Goal: Task Accomplishment & Management: Complete application form

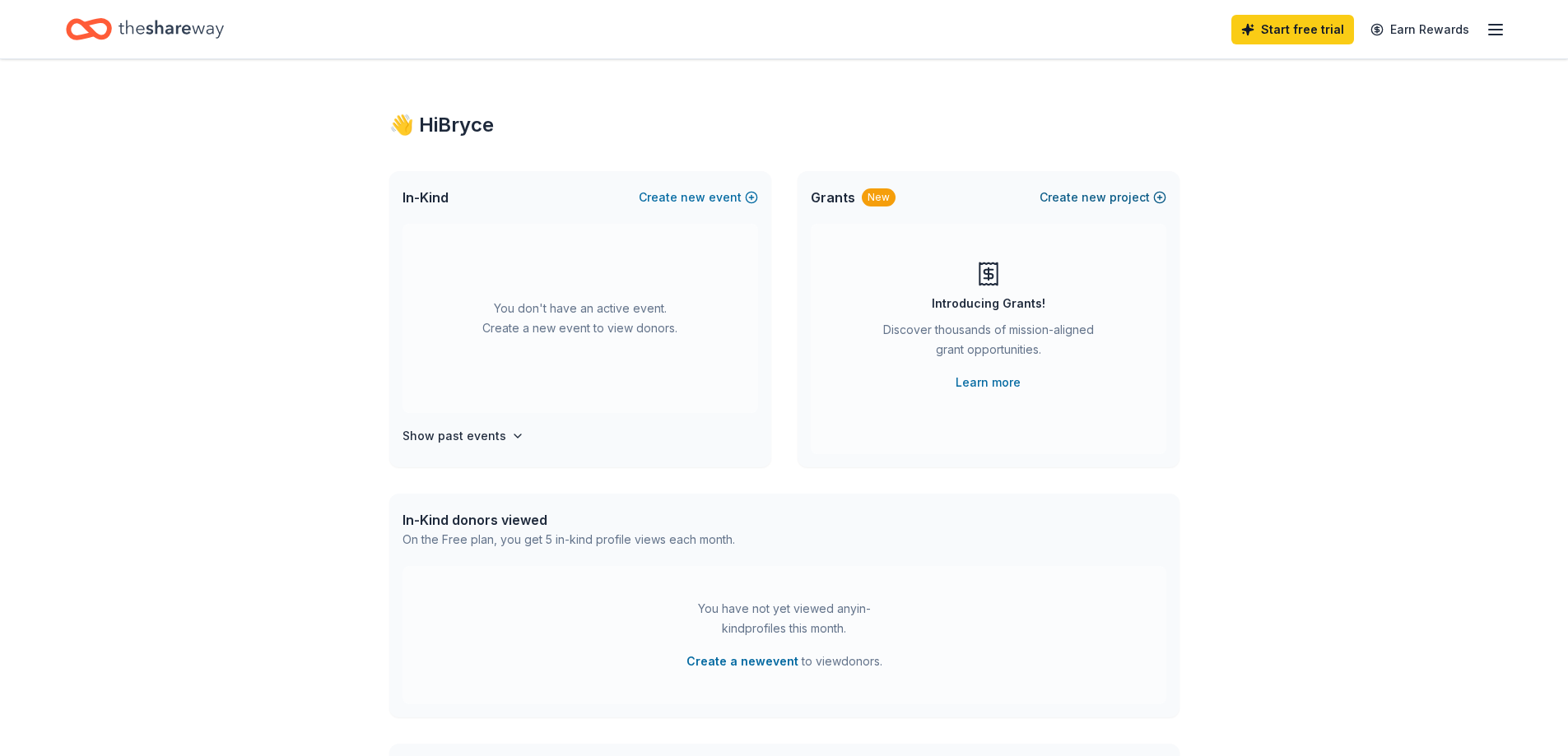
click at [1073, 193] on button "Create new project" at bounding box center [1102, 197] width 127 height 19
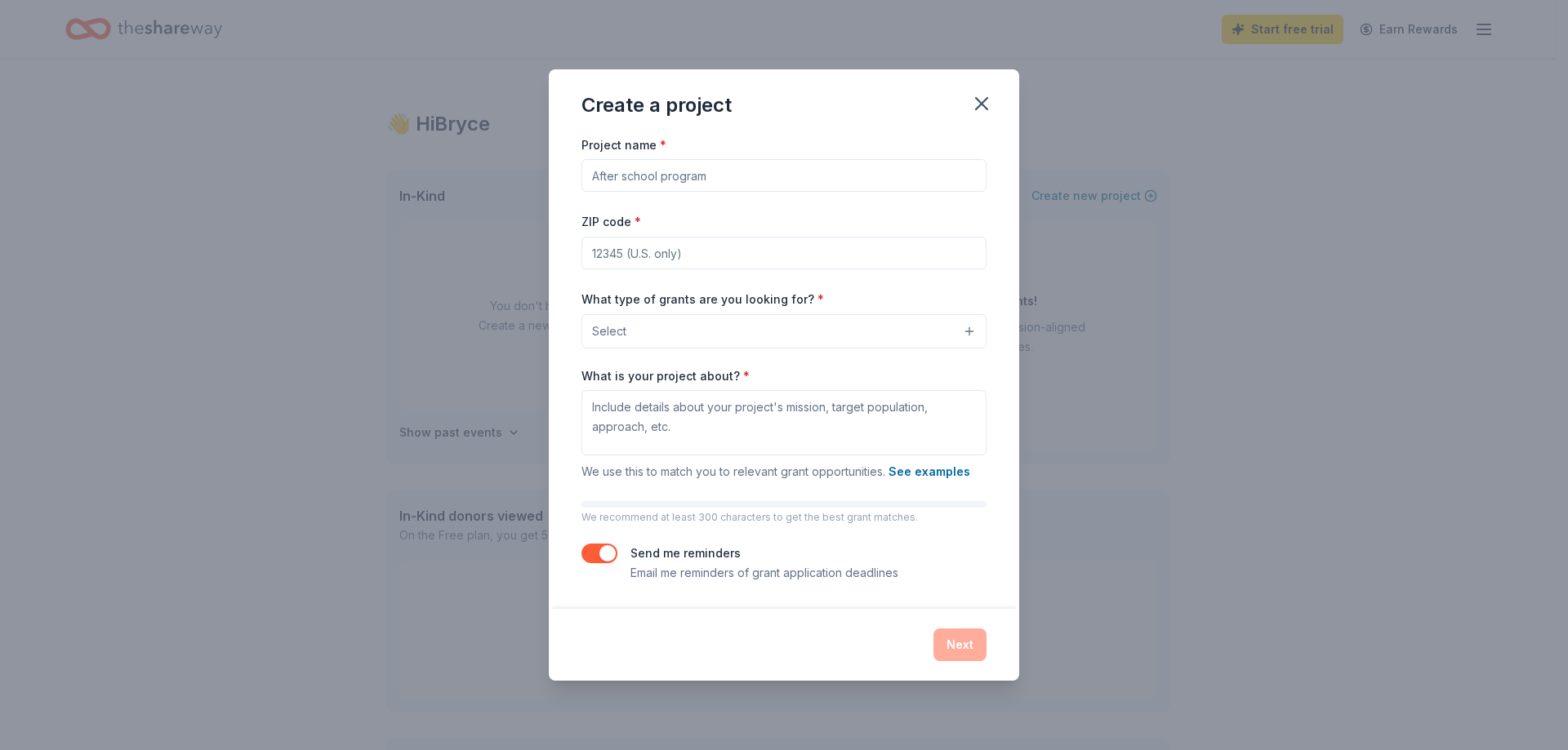
click at [779, 330] on button "Select" at bounding box center [784, 331] width 405 height 34
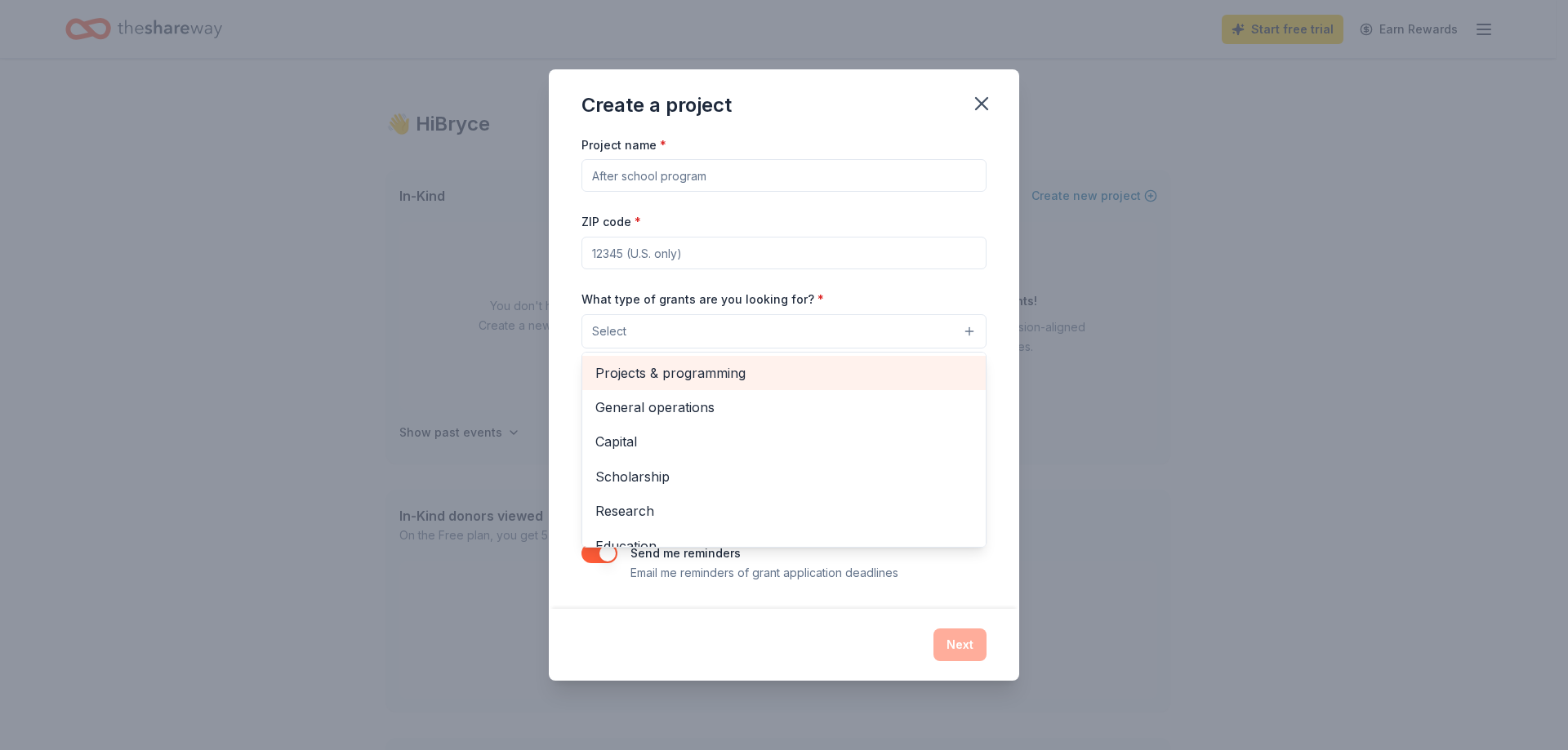
click at [800, 371] on span "Projects & programming" at bounding box center [784, 373] width 378 height 21
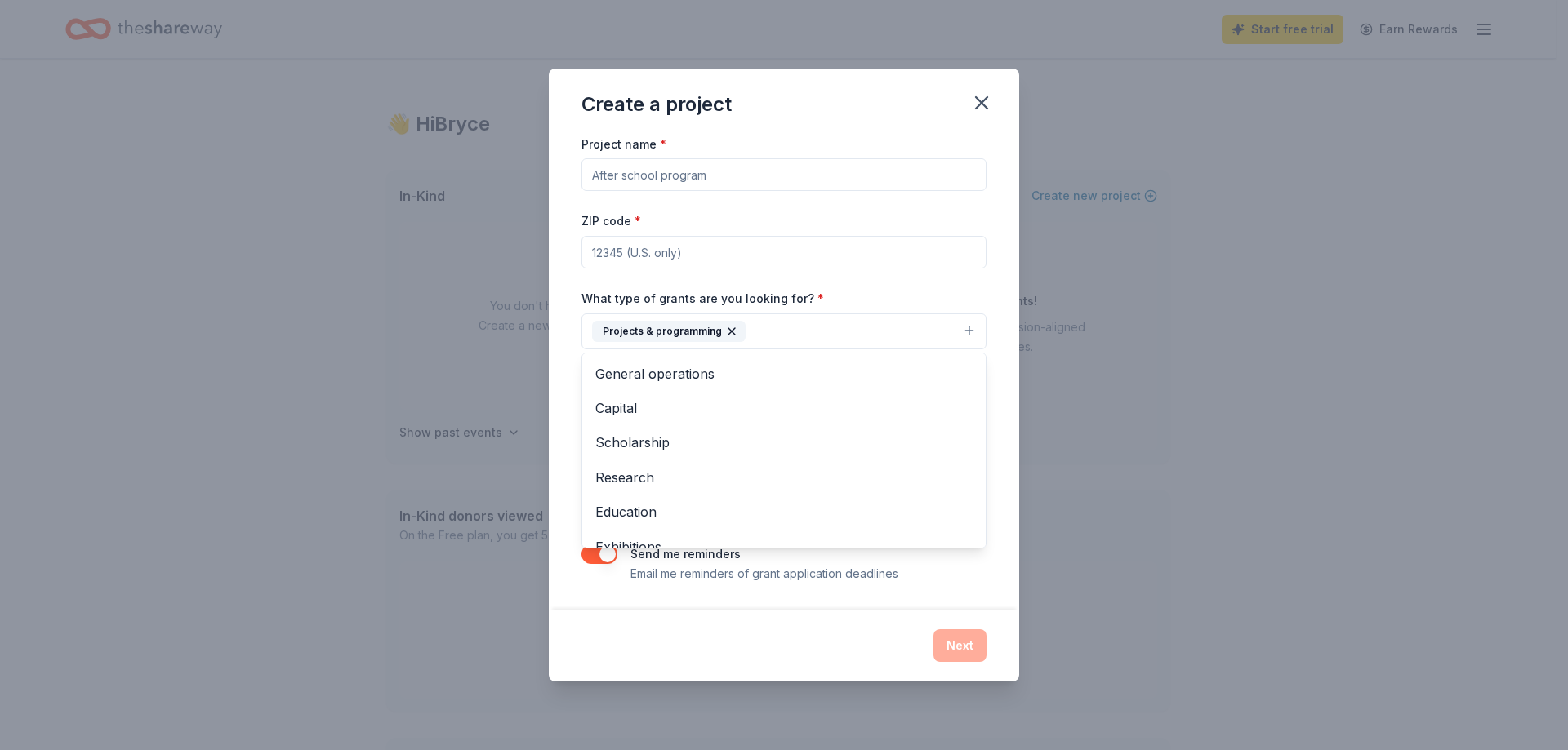
click at [1008, 343] on div "Project name * ZIP code * What type of grants are you looking for? * Projects &…" at bounding box center [784, 372] width 471 height 476
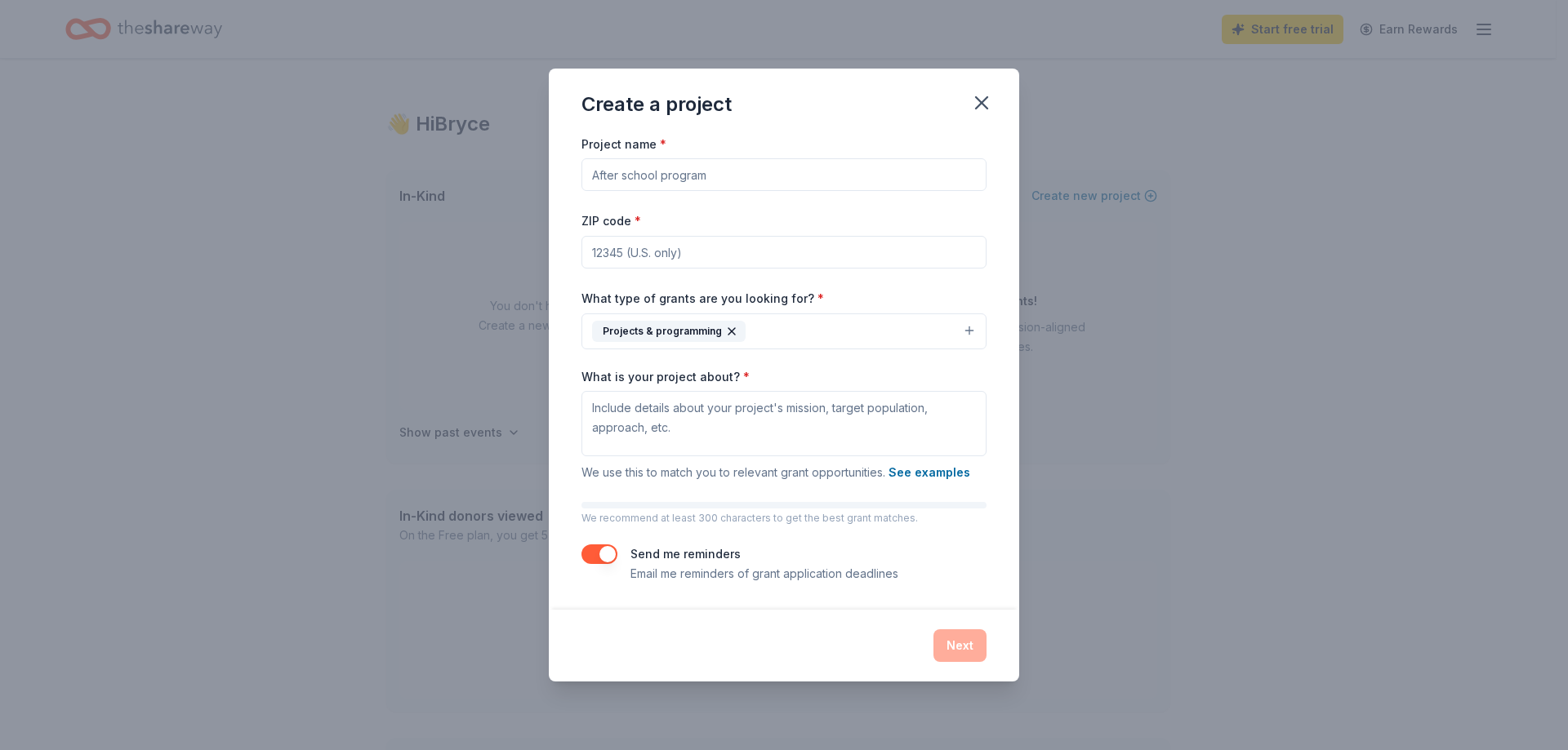
click at [715, 185] on input "Project name *" at bounding box center [784, 174] width 405 height 33
type input "R"
type input "[GEOGRAPHIC_DATA] and Bathhouse Roof Replacement"
click at [691, 265] on input "ZIP code *" at bounding box center [784, 252] width 405 height 33
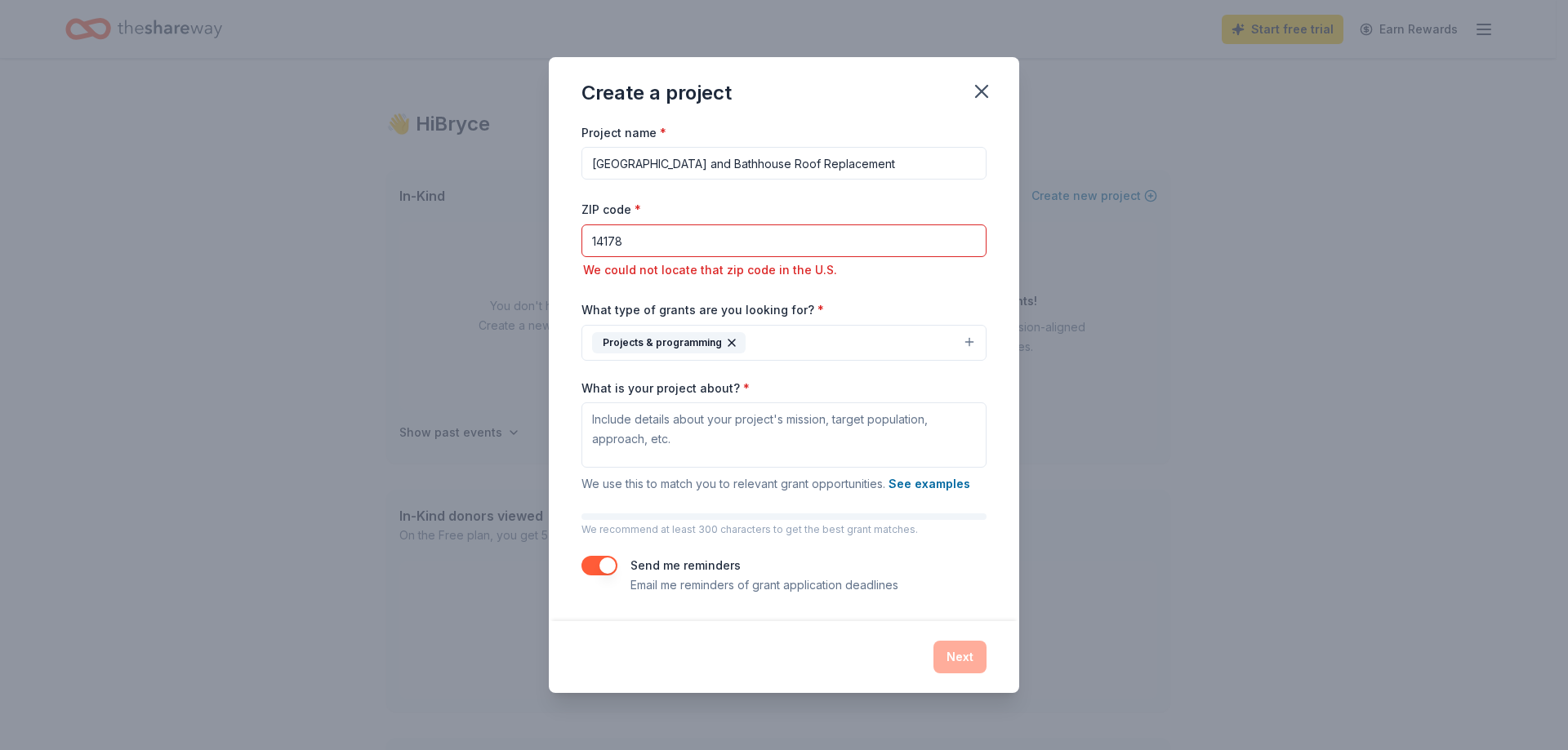
click at [700, 290] on div "Project name * [GEOGRAPHIC_DATA] and Bathhouse Roof Replacement ZIP code * 1417…" at bounding box center [784, 358] width 405 height 472
click at [703, 243] on input "14178" at bounding box center [784, 240] width 405 height 33
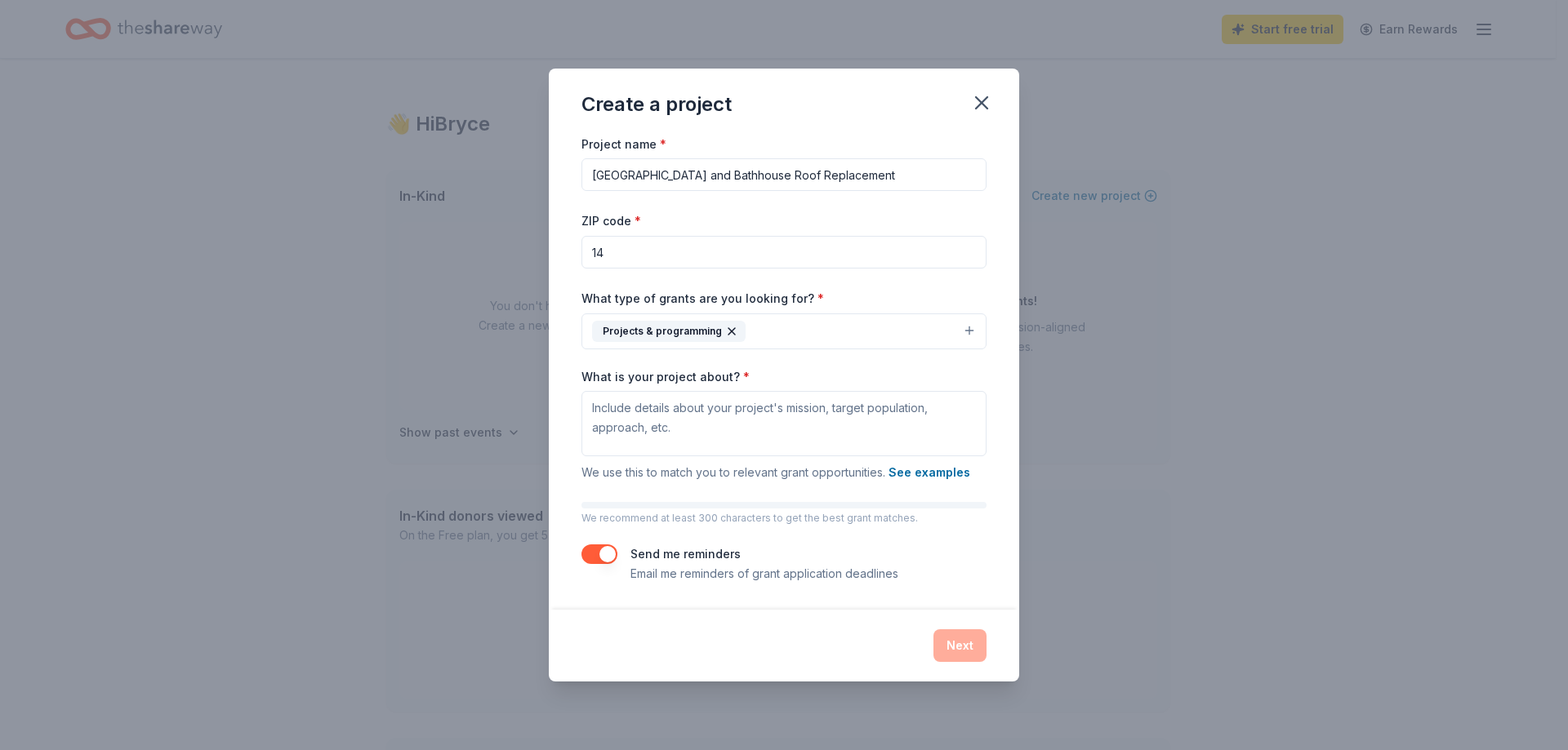
type input "1"
click at [869, 237] on input "14718" at bounding box center [784, 252] width 405 height 33
click at [896, 202] on div "Project name * [GEOGRAPHIC_DATA] and Bathhouse Roof Replacement ZIP code * 1471…" at bounding box center [784, 358] width 405 height 449
click at [716, 253] on input "14718" at bounding box center [784, 252] width 405 height 33
type input "1"
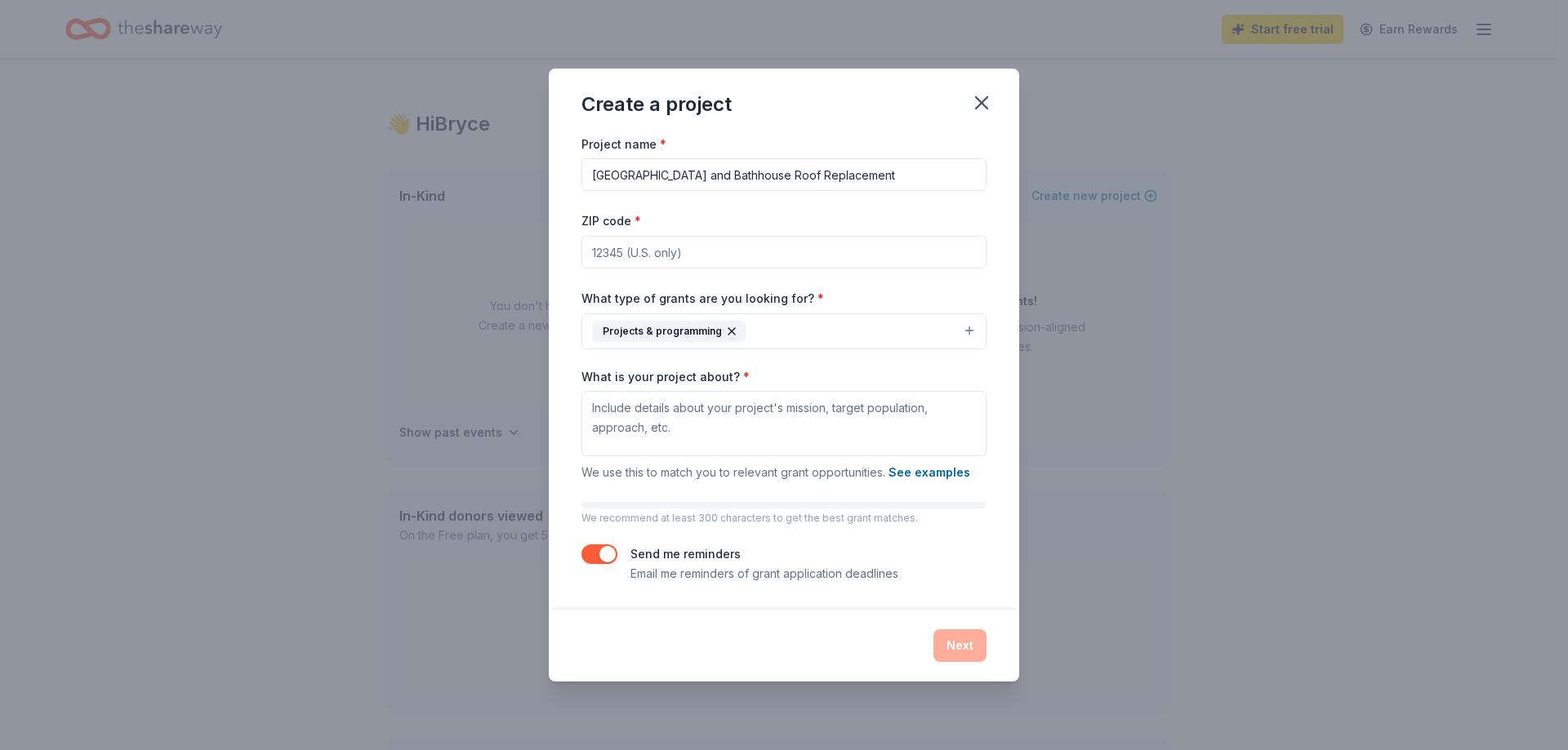
click at [620, 256] on input "ZIP code *" at bounding box center [784, 252] width 405 height 33
type input "14718"
click at [802, 335] on button "Projects & programming" at bounding box center [784, 330] width 405 height 35
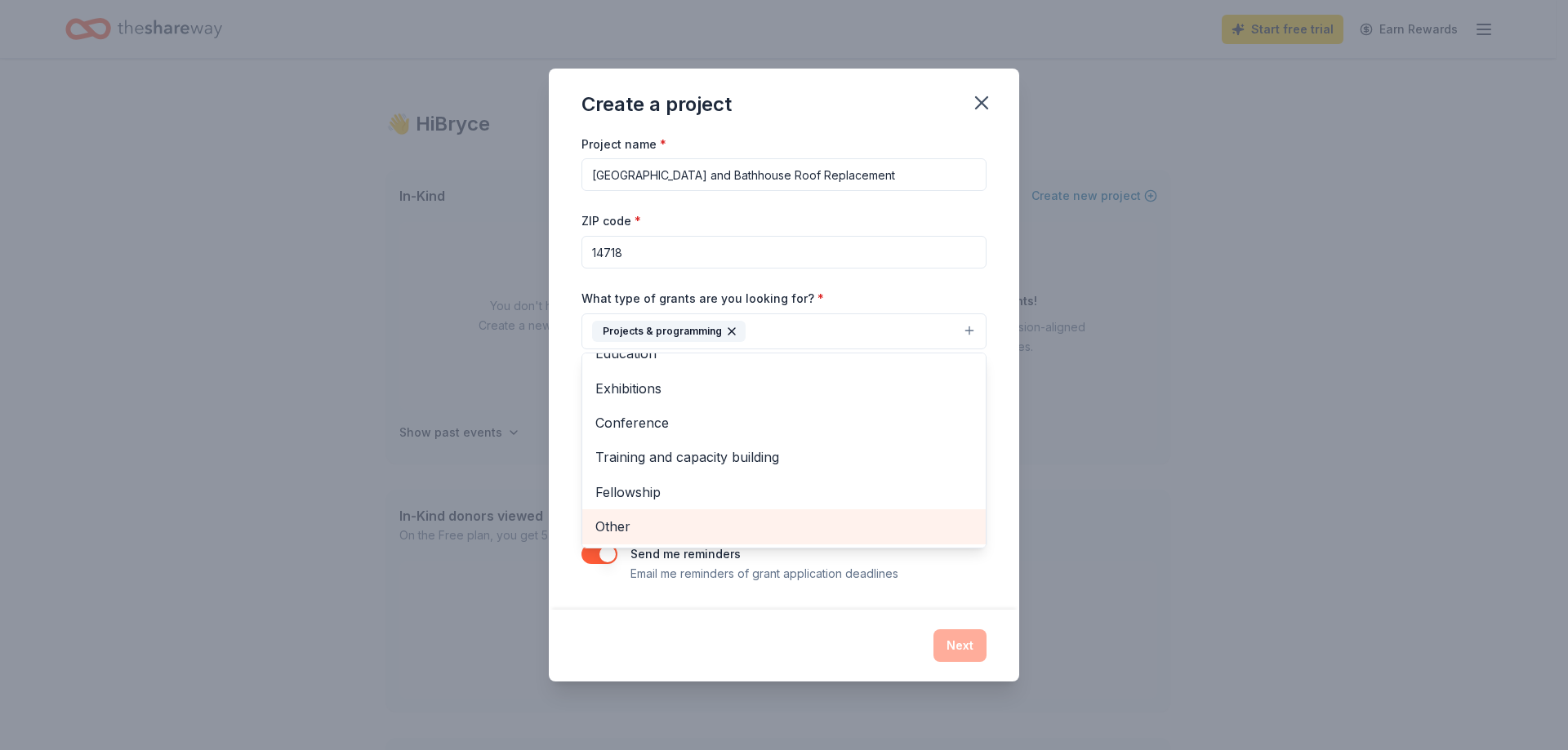
click at [677, 522] on span "Other" at bounding box center [784, 526] width 378 height 21
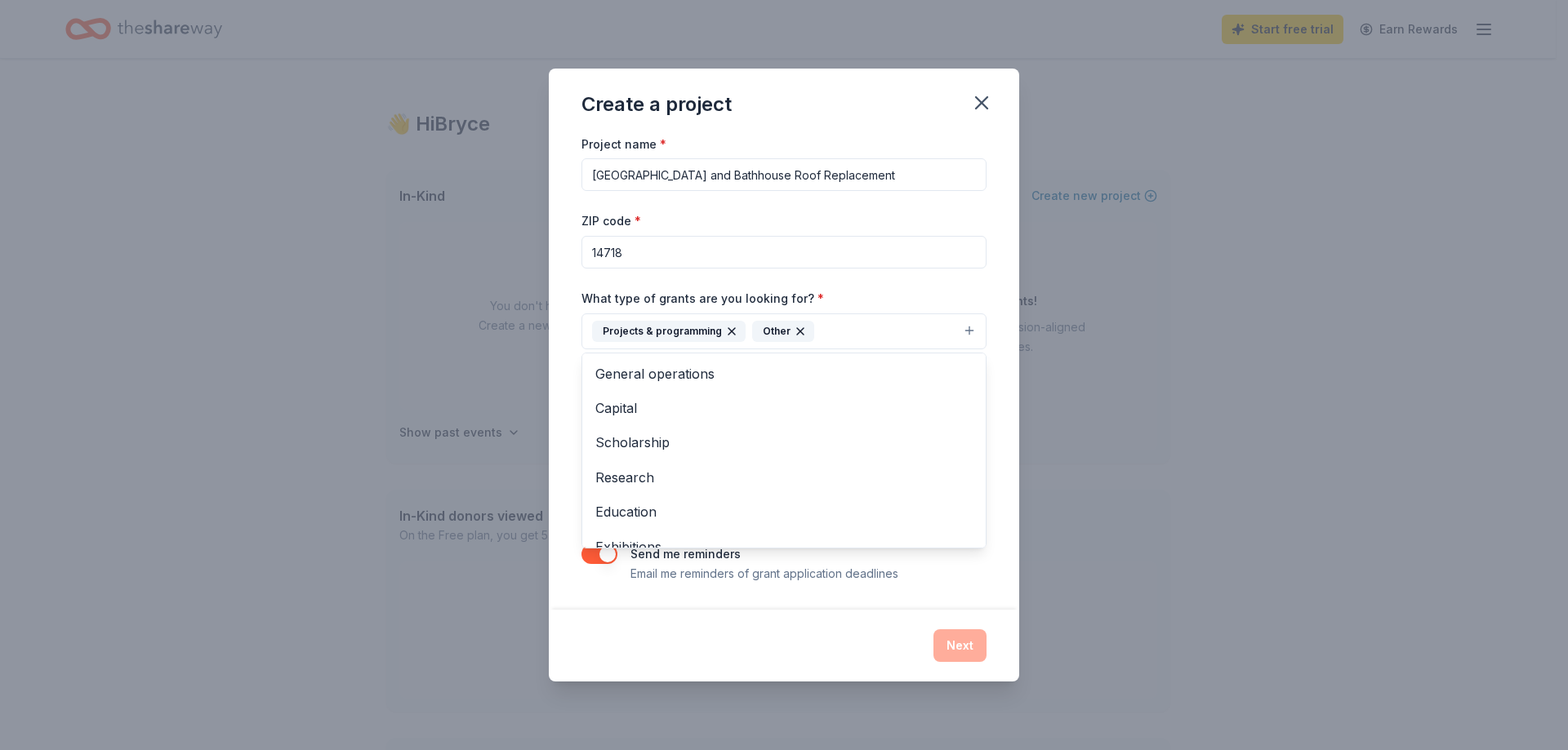
click at [996, 183] on div "Project name * [GEOGRAPHIC_DATA] and Bathhouse Roof Replacement ZIP code * 1471…" at bounding box center [784, 372] width 471 height 476
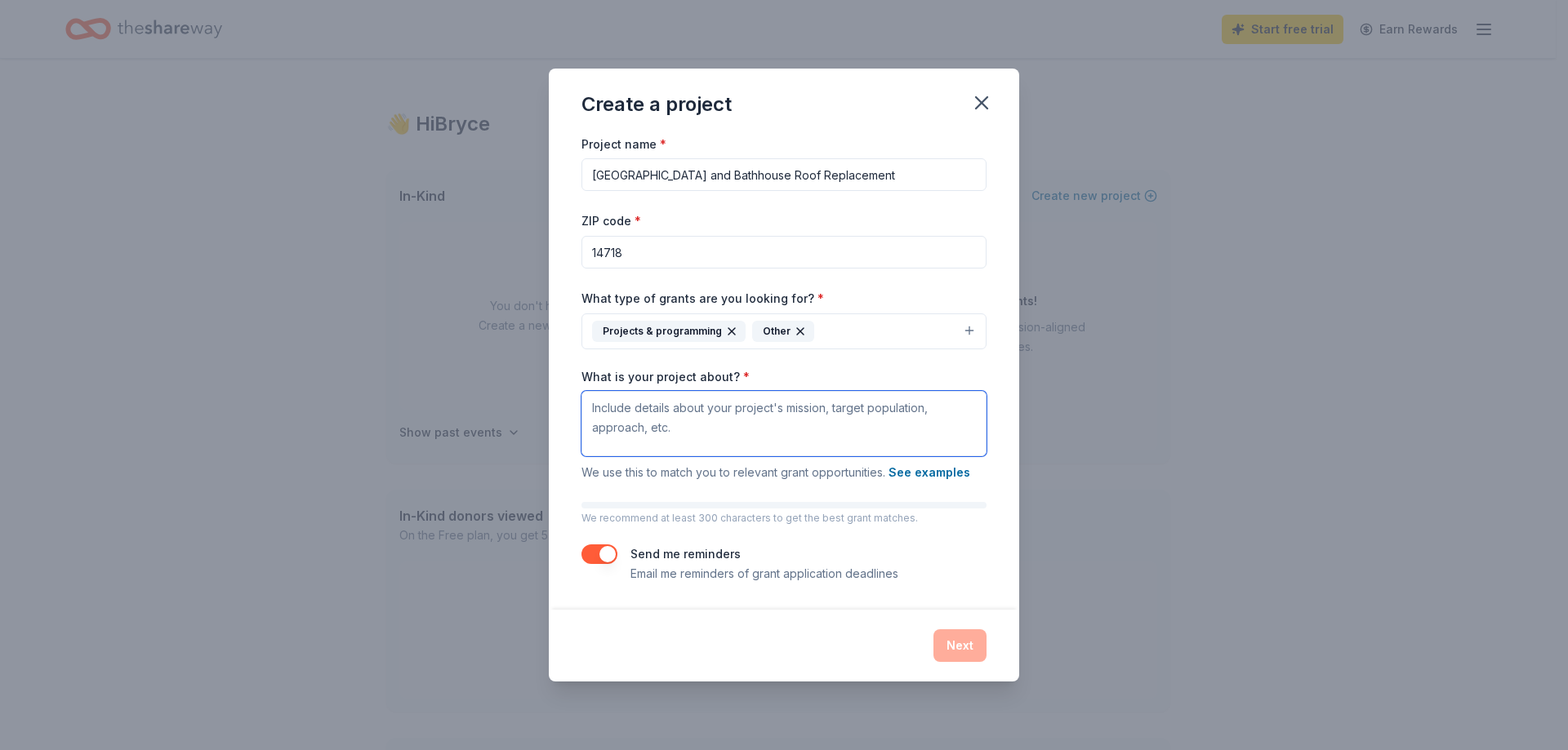
click at [712, 411] on textarea "What is your project about? *" at bounding box center [784, 423] width 405 height 65
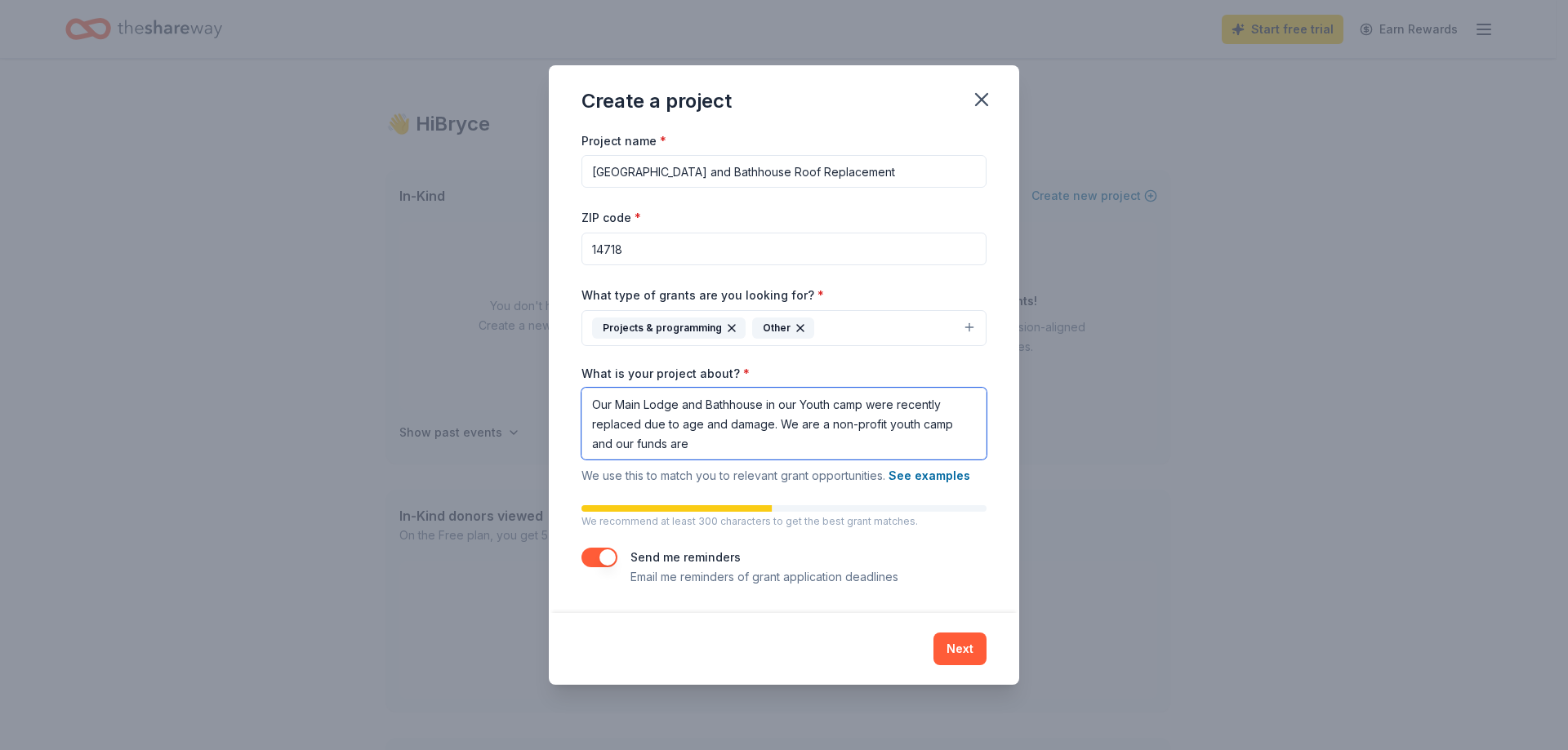
type textarea "Our Main Lodge and Bathhouse in our Youth camp were recently replaced due to ag…"
